Goal: Check status: Check status

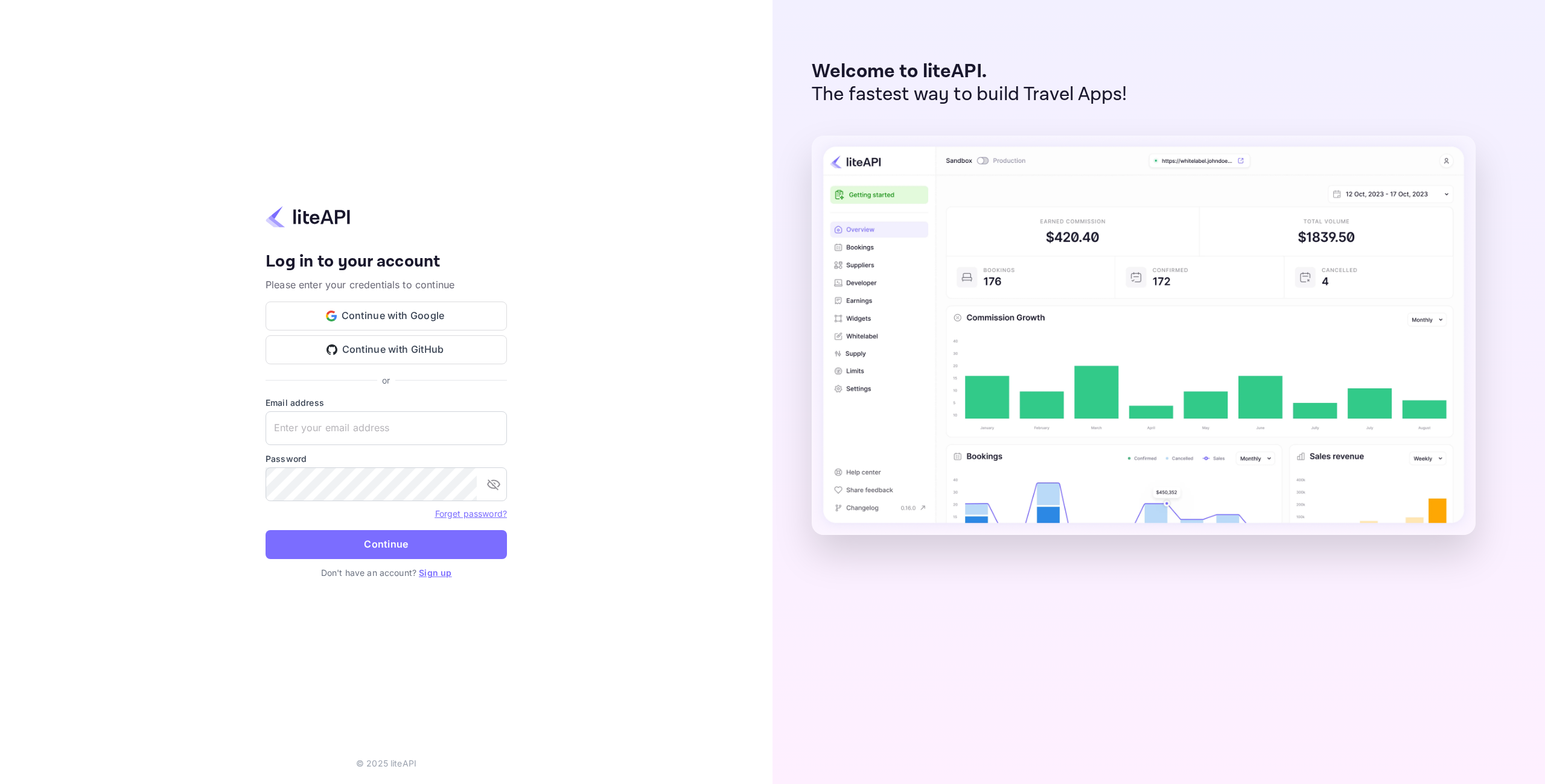
type input "[EMAIL_ADDRESS][DOMAIN_NAME]"
click at [413, 527] on form "Email address [EMAIL_ADDRESS][DOMAIN_NAME] ​ Password ​ Forget password? Contin…" at bounding box center [386, 482] width 241 height 170
click at [417, 539] on button "Continue" at bounding box center [386, 544] width 241 height 29
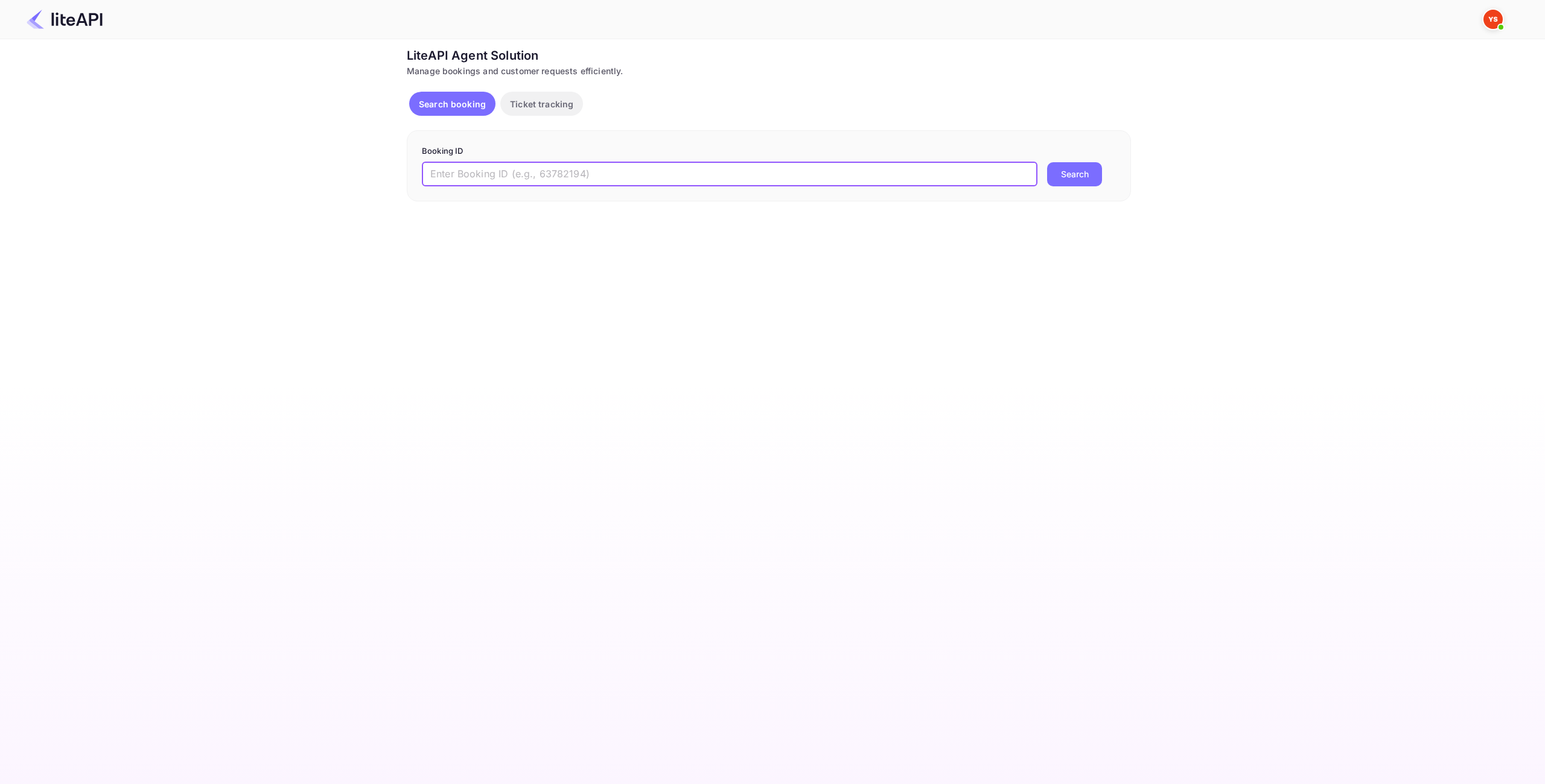
click at [568, 175] on input "text" at bounding box center [730, 175] width 616 height 24
paste input "9028137"
type input "9028137"
click at [1058, 173] on button "Search" at bounding box center [1074, 175] width 55 height 24
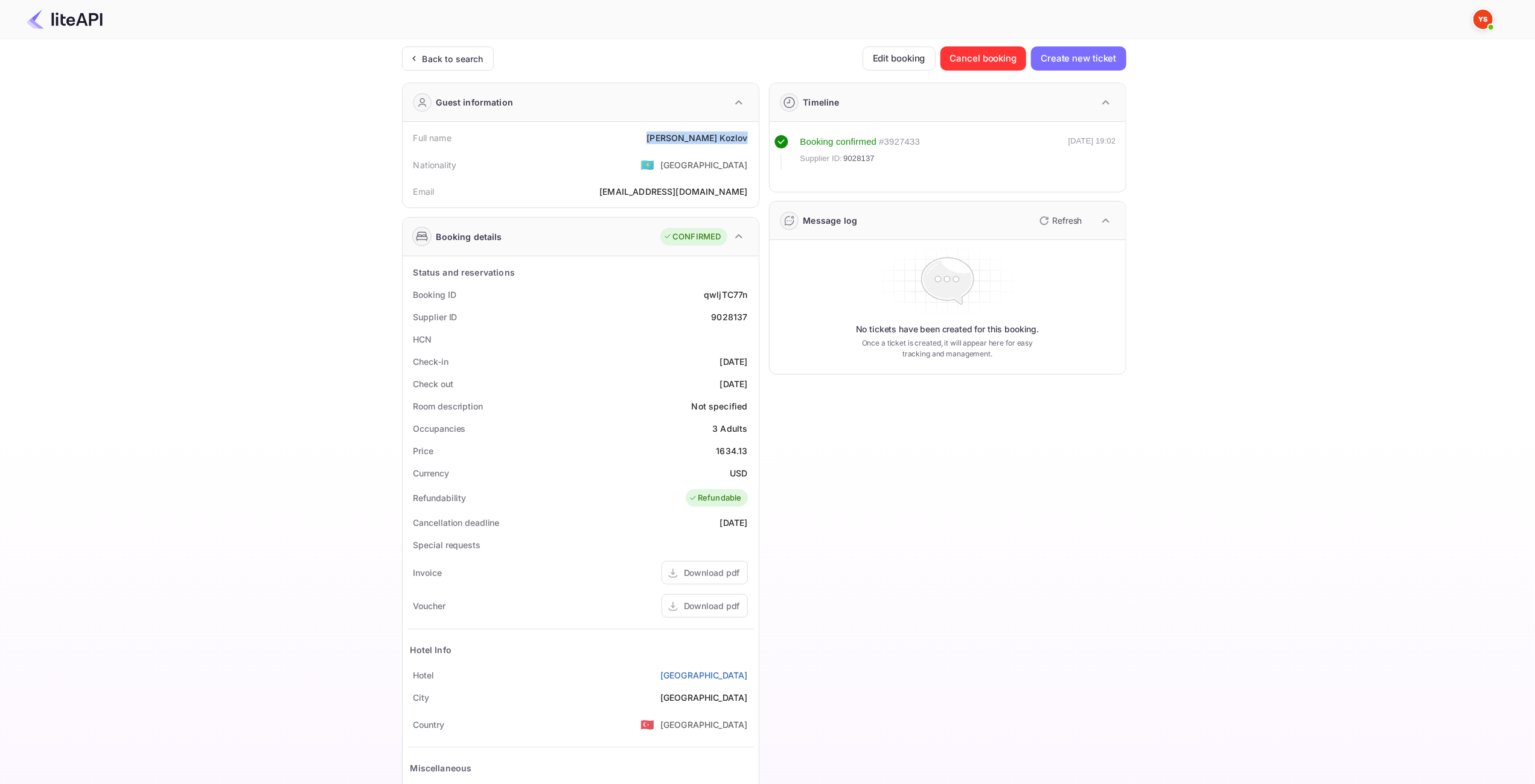
drag, startPoint x: 749, startPoint y: 143, endPoint x: 661, endPoint y: 137, distance: 88.2
click at [661, 137] on div "Full name Vyacheslav Kozlov" at bounding box center [580, 138] width 347 height 23
copy div "Vyacheslav Kozlov"
click at [743, 446] on div "1634.13" at bounding box center [731, 451] width 31 height 13
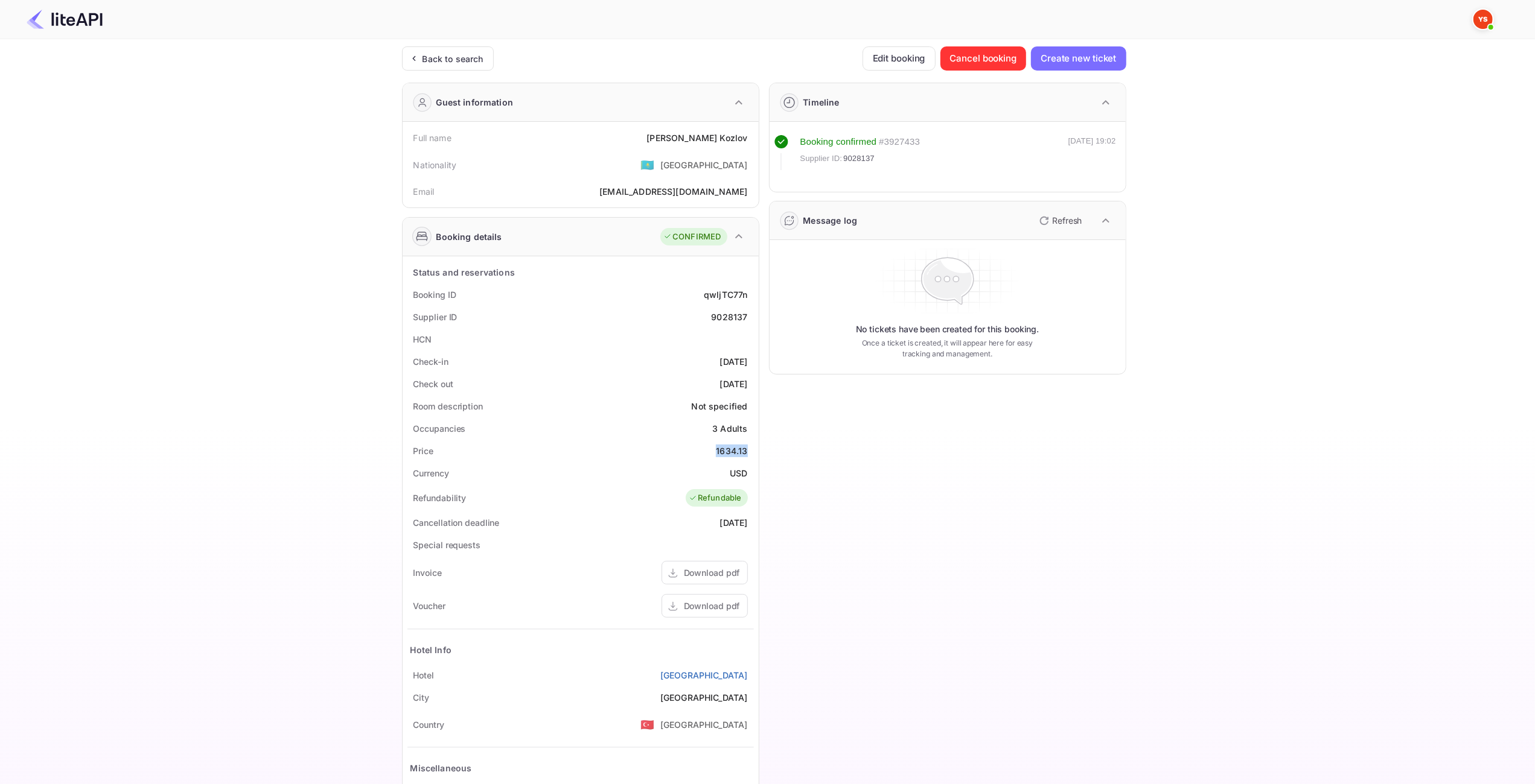
copy div "1634.13"
